Goal: Check status: Check status

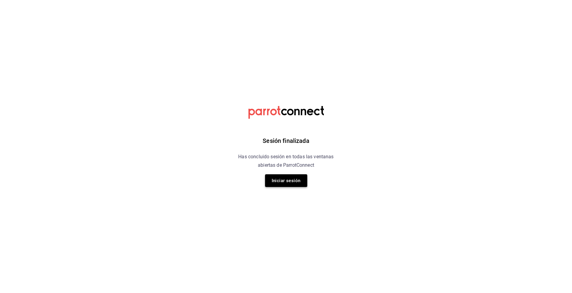
click at [290, 179] on button "Iniciar sesión" at bounding box center [286, 180] width 42 height 13
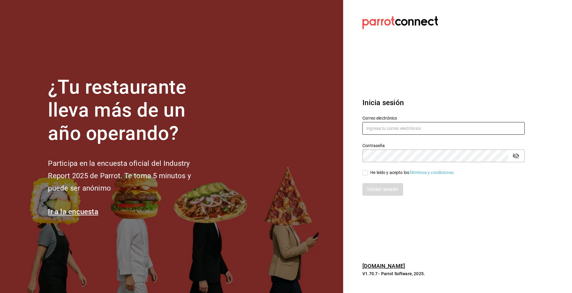
type input "tigre.masaryk@grupocosteno.com"
click at [365, 173] on input "He leído y acepto los Términos y condiciones." at bounding box center [365, 172] width 5 height 5
checkbox input "true"
click at [369, 189] on button "Iniciar sesión" at bounding box center [383, 189] width 41 height 13
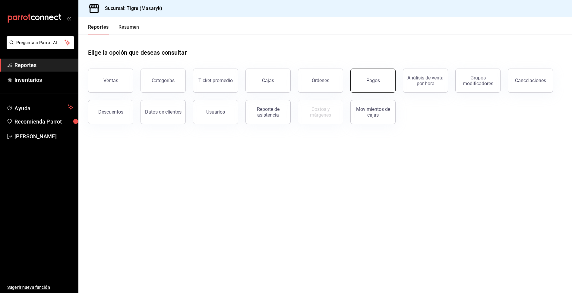
click at [365, 82] on button "Pagos" at bounding box center [373, 81] width 45 height 24
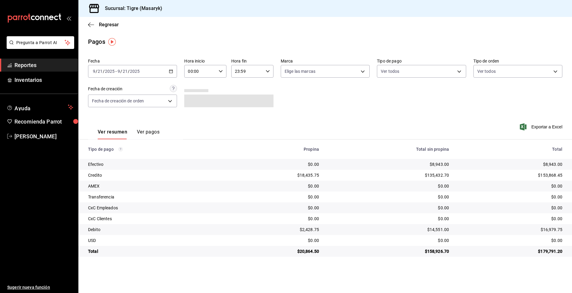
click at [216, 69] on input "00:00" at bounding box center [200, 71] width 32 height 12
click at [194, 105] on button "01" at bounding box center [195, 101] width 19 height 12
type input "01:00"
click at [270, 74] on div at bounding box center [286, 146] width 572 height 293
click at [250, 68] on input "23:59" at bounding box center [247, 71] width 32 height 12
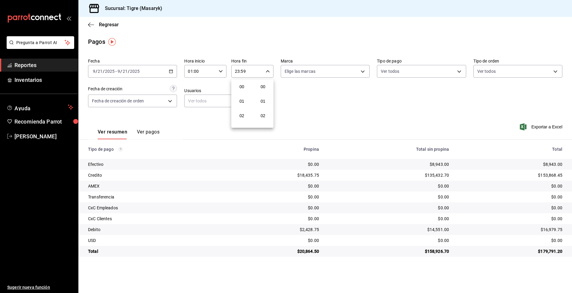
scroll to position [821, 0]
click at [241, 123] on button "23" at bounding box center [242, 120] width 19 height 12
click at [461, 71] on div at bounding box center [286, 146] width 572 height 293
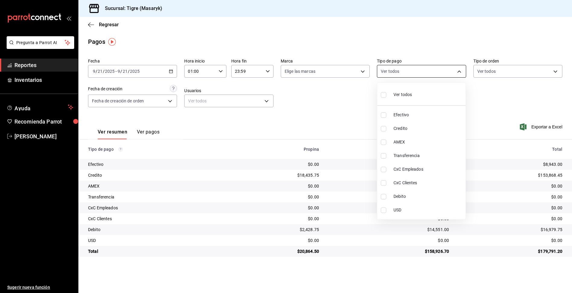
click at [460, 71] on body "Pregunta a Parrot AI Reportes Inventarios Ayuda Recomienda Parrot Tigre Masaryk…" at bounding box center [286, 146] width 572 height 293
click at [381, 94] on input "checkbox" at bounding box center [383, 94] width 5 height 5
checkbox input "true"
type input "68cfb1b9-f6b2-44be-9d19-cf144159f8e2,563f51c4-7c0d-43b6-837e-e895ac41548e,d9472…"
checkbox input "true"
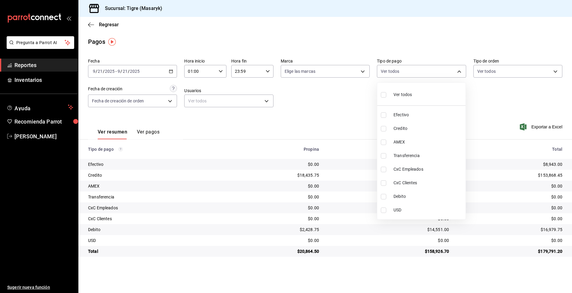
checkbox input "true"
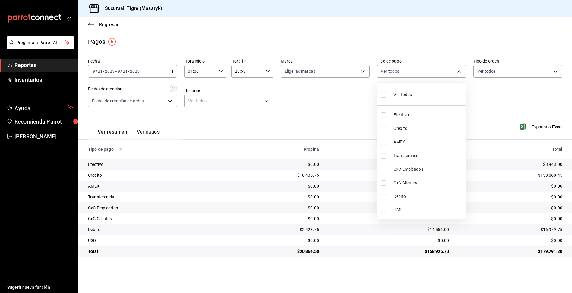
checkbox input "true"
click at [348, 98] on div at bounding box center [286, 146] width 572 height 293
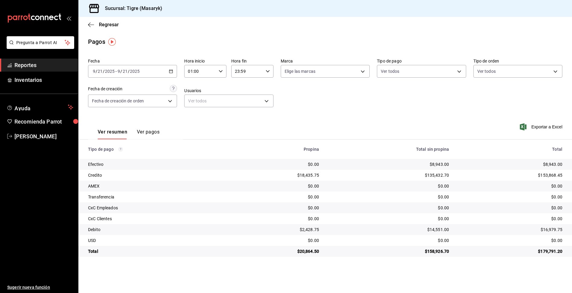
click at [218, 71] on div "01:00 Hora inicio" at bounding box center [205, 71] width 42 height 13
click at [196, 101] on span "02" at bounding box center [194, 101] width 11 height 5
click at [200, 88] on span "01" at bounding box center [194, 86] width 11 height 5
type input "01:00"
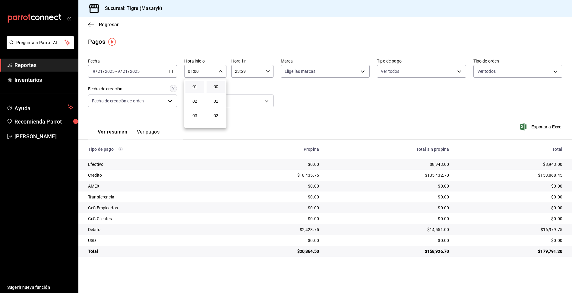
click at [460, 70] on div at bounding box center [286, 146] width 572 height 293
click at [454, 73] on body "Pregunta a Parrot AI Reportes Inventarios Ayuda Recomienda Parrot Tigre Masaryk…" at bounding box center [286, 146] width 572 height 293
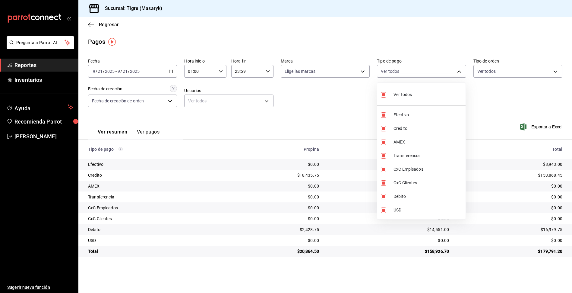
click at [381, 94] on input "checkbox" at bounding box center [383, 94] width 5 height 5
checkbox input "false"
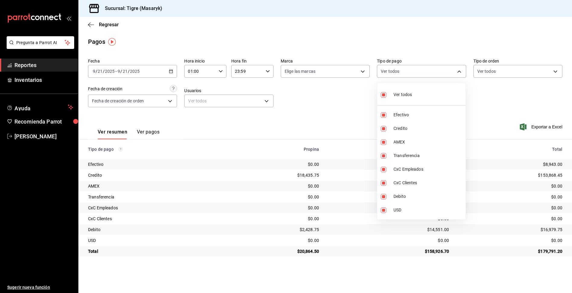
checkbox input "false"
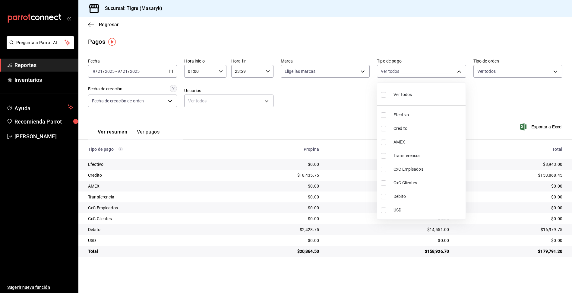
click at [387, 127] on label at bounding box center [385, 128] width 8 height 5
click at [387, 127] on input "checkbox" at bounding box center [383, 128] width 5 height 5
checkbox input "false"
click at [392, 193] on li "Debito" at bounding box center [422, 197] width 88 height 14
type input "a8f1af16-94e3-41ee-854d-4aaa38aa7ebf"
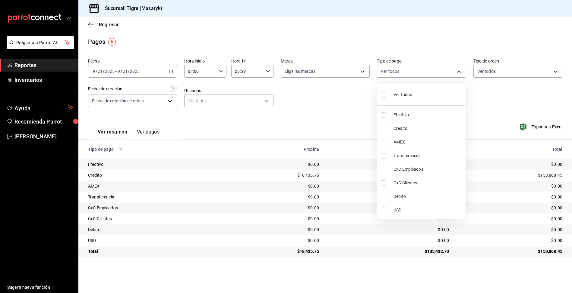
checkbox input "true"
click at [348, 103] on div at bounding box center [286, 146] width 572 height 293
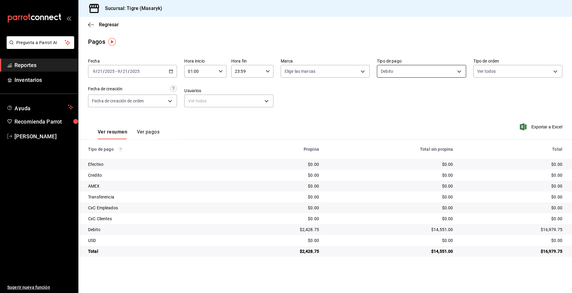
click at [459, 73] on body "Pregunta a Parrot AI Reportes Inventarios Ayuda Recomienda Parrot Tigre Masaryk…" at bounding box center [286, 146] width 572 height 293
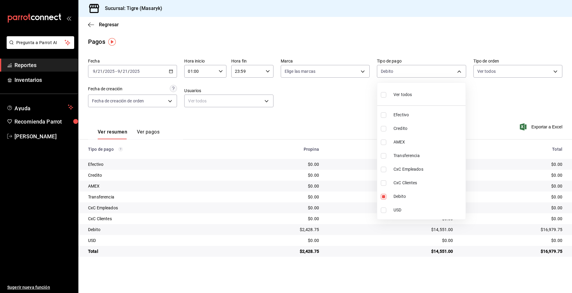
click at [383, 128] on input "checkbox" at bounding box center [383, 128] width 5 height 5
checkbox input "true"
type input "a8f1af16-94e3-41ee-854d-4aaa38aa7ebf,563f51c4-7c0d-43b6-837e-e895ac41548e"
click at [343, 118] on div at bounding box center [286, 146] width 572 height 293
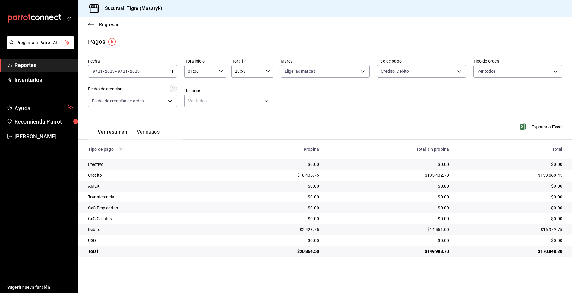
click at [219, 72] on icon "button" at bounding box center [221, 71] width 4 height 4
click at [170, 71] on div at bounding box center [286, 146] width 572 height 293
click at [170, 71] on icon "button" at bounding box center [171, 71] width 4 height 4
click at [222, 71] on \(Stroke\) "button" at bounding box center [221, 71] width 4 height 2
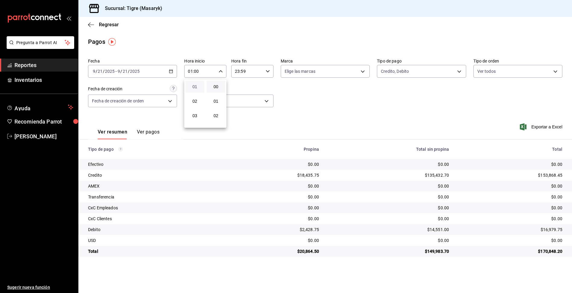
click at [194, 86] on span "01" at bounding box center [194, 86] width 11 height 5
click at [224, 69] on div at bounding box center [286, 146] width 572 height 293
click at [222, 70] on icon "button" at bounding box center [221, 71] width 4 height 4
click at [194, 88] on span "01" at bounding box center [194, 86] width 11 height 5
click at [220, 72] on div at bounding box center [286, 146] width 572 height 293
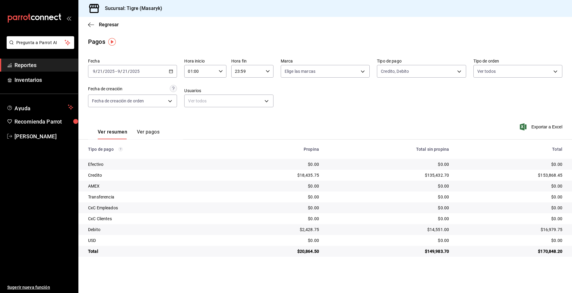
click at [220, 72] on icon "button" at bounding box center [221, 71] width 4 height 4
click at [201, 89] on button "01" at bounding box center [195, 87] width 19 height 12
click at [196, 84] on span "01" at bounding box center [194, 86] width 11 height 5
click at [217, 90] on button "00" at bounding box center [216, 87] width 19 height 12
click at [266, 70] on div at bounding box center [286, 146] width 572 height 293
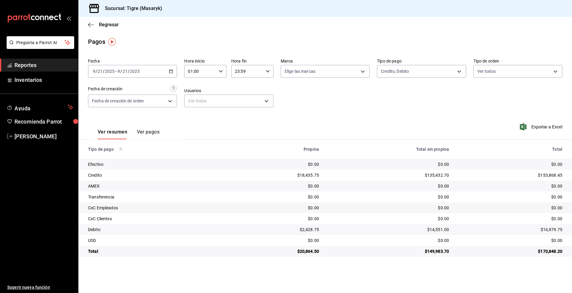
click at [266, 70] on icon "button" at bounding box center [268, 71] width 4 height 4
click at [460, 72] on div at bounding box center [286, 146] width 572 height 293
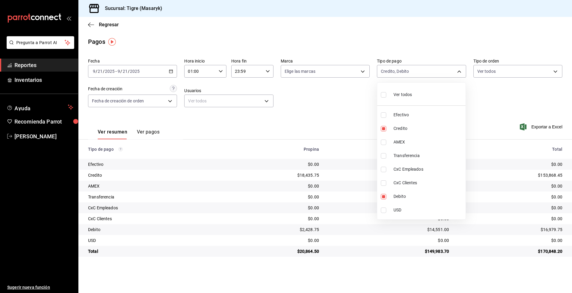
click at [460, 72] on body "Pregunta a Parrot AI Reportes Inventarios Ayuda Recomienda Parrot Tigre Masaryk…" at bounding box center [286, 146] width 572 height 293
click at [382, 95] on input "checkbox" at bounding box center [383, 94] width 5 height 5
checkbox input "true"
type input "68cfb1b9-f6b2-44be-9d19-cf144159f8e2,563f51c4-7c0d-43b6-837e-e895ac41548e,d9472…"
checkbox input "true"
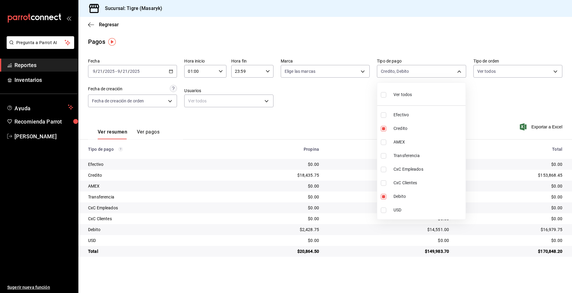
checkbox input "true"
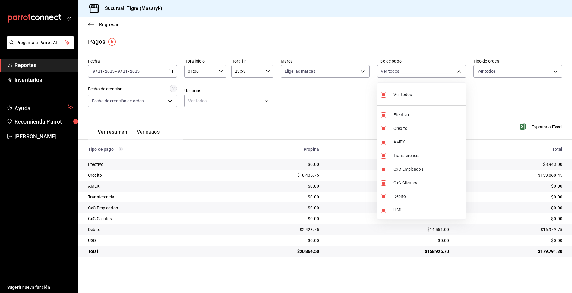
click at [382, 95] on input "checkbox" at bounding box center [383, 94] width 5 height 5
checkbox input "false"
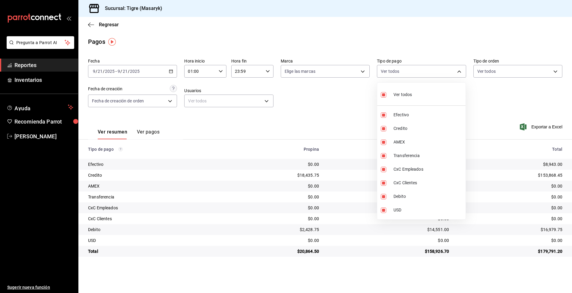
checkbox input "false"
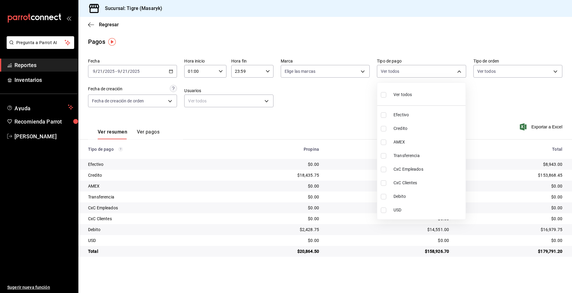
click at [388, 131] on label at bounding box center [385, 128] width 8 height 5
click at [387, 131] on input "checkbox" at bounding box center [383, 128] width 5 height 5
checkbox input "false"
click at [385, 193] on li "Debito" at bounding box center [422, 197] width 88 height 14
type input "a8f1af16-94e3-41ee-854d-4aaa38aa7ebf"
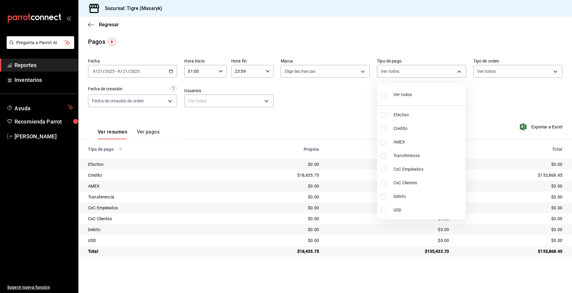
checkbox input "true"
click at [327, 104] on div at bounding box center [286, 146] width 572 height 293
click at [460, 73] on body "Pregunta a Parrot AI Reportes Inventarios Ayuda Recomienda Parrot Tigre Masaryk…" at bounding box center [286, 146] width 572 height 293
click at [386, 127] on input "checkbox" at bounding box center [383, 128] width 5 height 5
checkbox input "true"
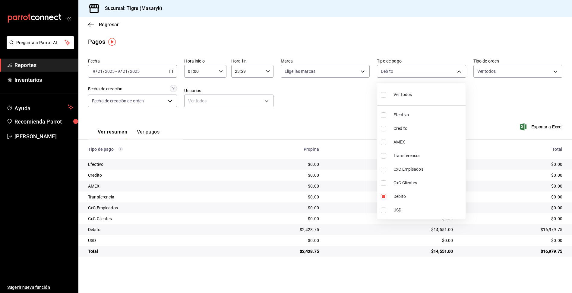
type input "a8f1af16-94e3-41ee-854d-4aaa38aa7ebf,563f51c4-7c0d-43b6-837e-e895ac41548e"
click at [417, 267] on div at bounding box center [286, 146] width 572 height 293
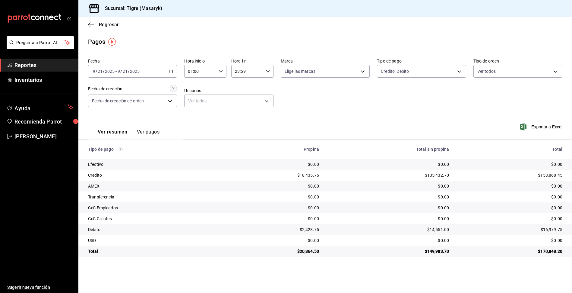
click at [218, 73] on div "01:00 Hora inicio" at bounding box center [205, 71] width 42 height 13
click at [196, 115] on span "03" at bounding box center [194, 115] width 11 height 5
click at [196, 114] on span "07" at bounding box center [194, 113] width 11 height 5
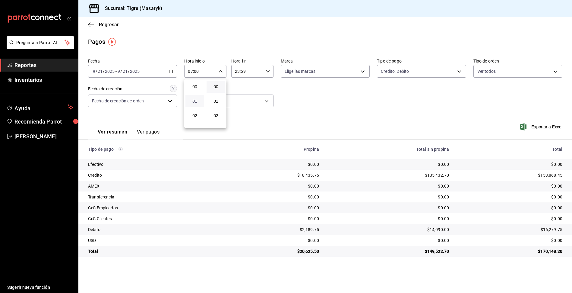
click at [196, 101] on span "01" at bounding box center [194, 101] width 11 height 5
click at [195, 115] on span "02" at bounding box center [194, 115] width 11 height 5
click at [199, 102] on span "01" at bounding box center [194, 101] width 11 height 5
click at [278, 103] on div at bounding box center [286, 146] width 572 height 293
click at [169, 72] on icon "button" at bounding box center [171, 71] width 4 height 4
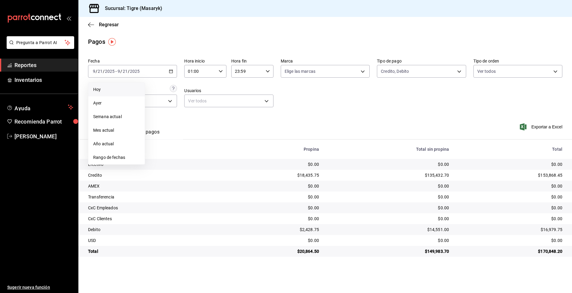
click at [115, 91] on span "Hoy" at bounding box center [116, 89] width 47 height 6
type input "00:00"
